Goal: Task Accomplishment & Management: Use online tool/utility

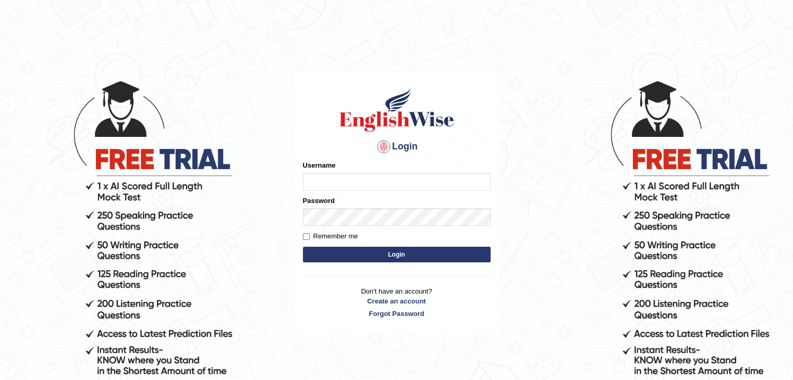
type input "gurvinder_newzealand"
click at [423, 257] on button "Login" at bounding box center [397, 255] width 188 height 16
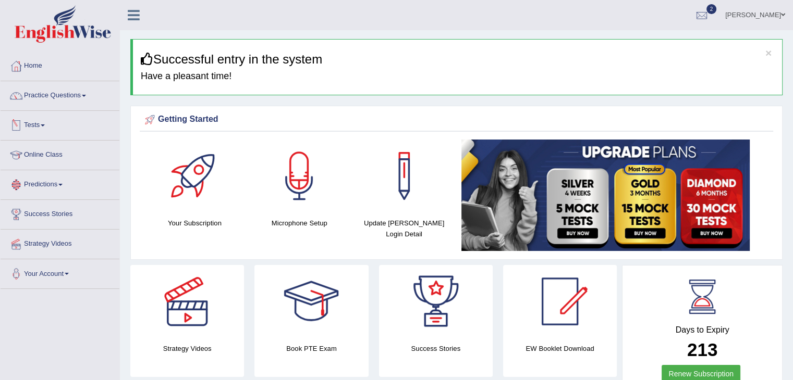
click at [45, 126] on link "Tests" at bounding box center [60, 124] width 119 height 26
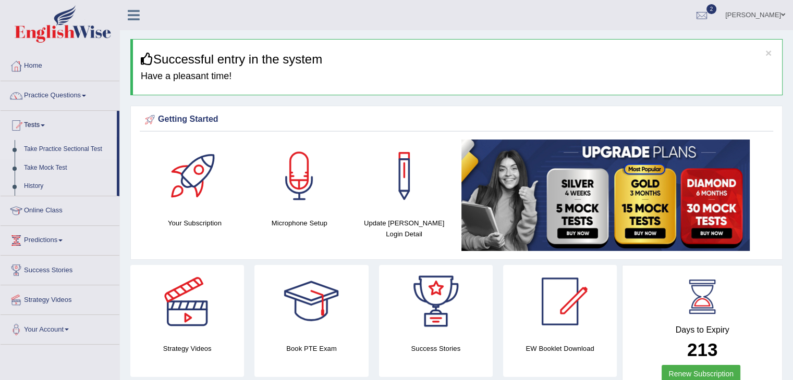
click at [73, 151] on link "Take Practice Sectional Test" at bounding box center [67, 149] width 97 height 19
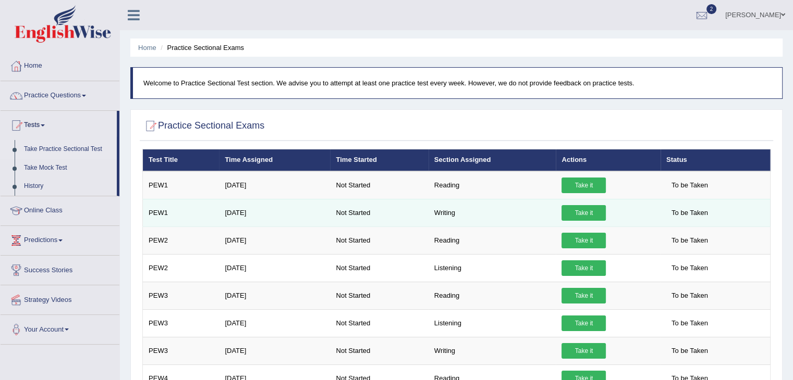
click at [588, 209] on link "Take it" at bounding box center [583, 213] width 44 height 16
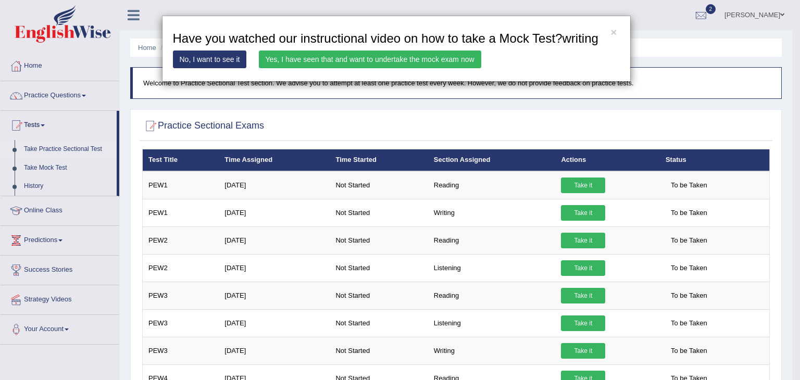
click at [405, 60] on link "Yes, I have seen that and want to undertake the mock exam now" at bounding box center [370, 60] width 223 height 18
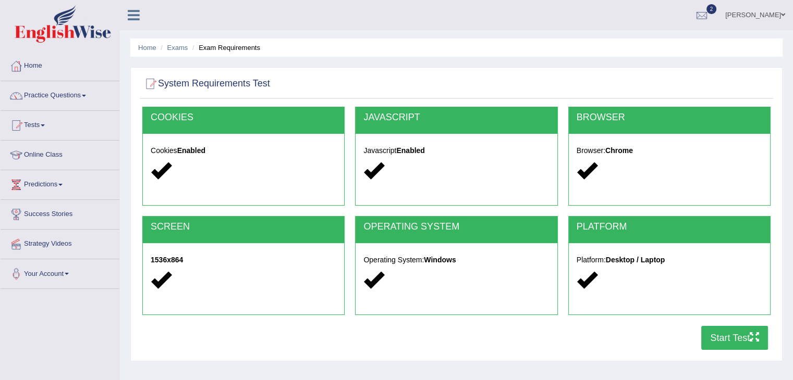
click at [724, 339] on button "Start Test" at bounding box center [734, 338] width 67 height 24
